Goal: Task Accomplishment & Management: Use online tool/utility

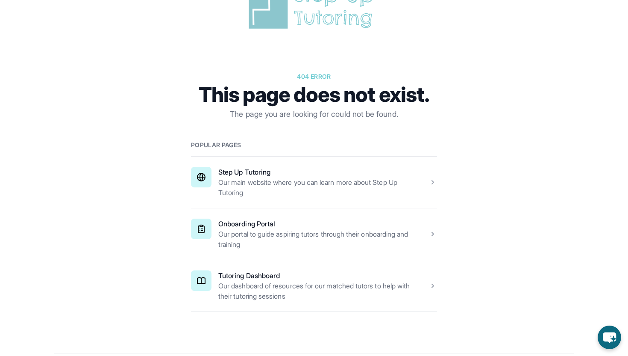
scroll to position [55, 0]
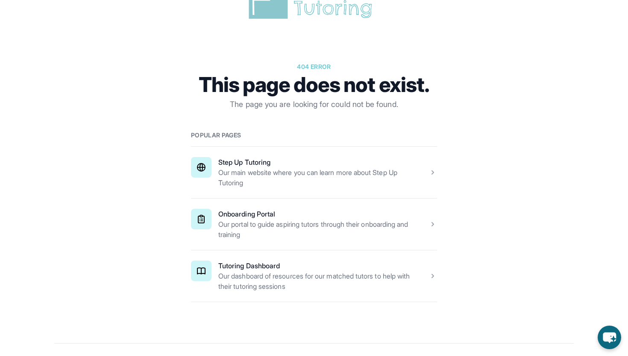
click at [299, 275] on span at bounding box center [314, 275] width 246 height 51
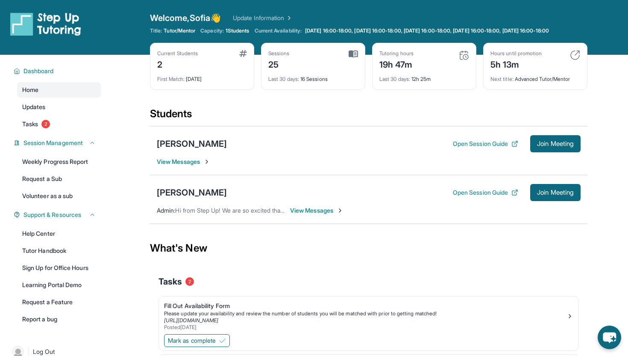
click at [434, 124] on div "Students" at bounding box center [369, 116] width 438 height 19
click at [564, 152] on button "Join Meeting" at bounding box center [556, 143] width 50 height 17
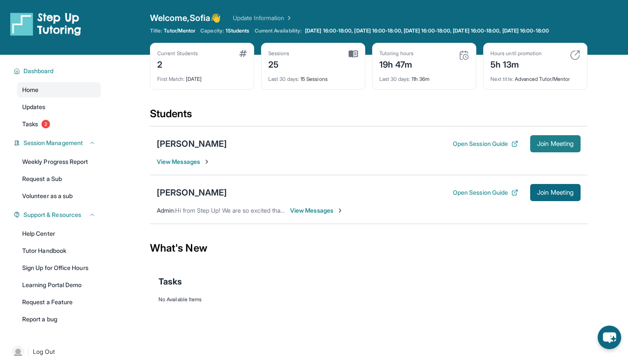
click at [560, 146] on span "Join Meeting" at bounding box center [555, 143] width 37 height 5
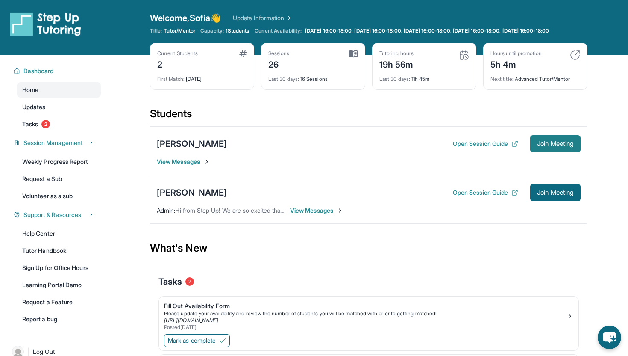
click at [562, 146] on span "Join Meeting" at bounding box center [555, 143] width 37 height 5
click at [557, 146] on span "Join Meeting" at bounding box center [555, 143] width 37 height 5
click at [564, 146] on span "Join Meeting" at bounding box center [555, 143] width 37 height 5
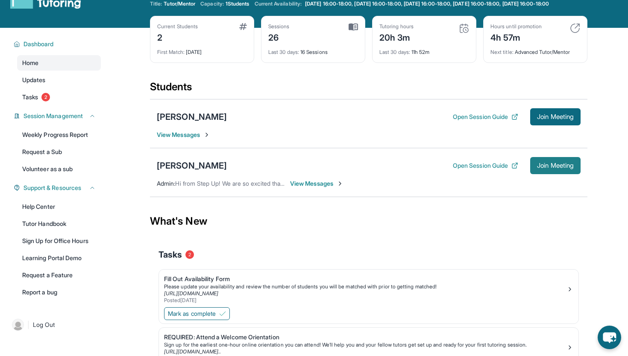
click at [213, 123] on span "Join Meeting" at bounding box center [555, 165] width 37 height 5
click at [213, 123] on button "Join Meeting" at bounding box center [556, 116] width 50 height 17
